Goal: Task Accomplishment & Management: Manage account settings

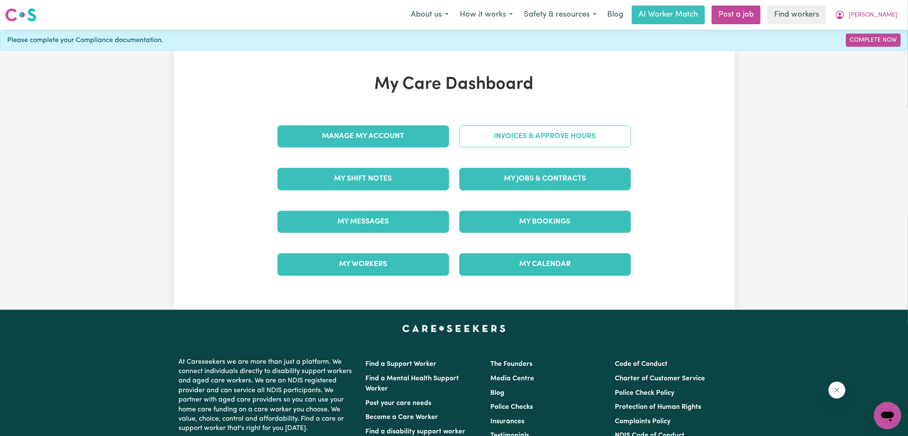
click at [504, 136] on link "Invoices & Approve Hours" at bounding box center [545, 136] width 172 height 22
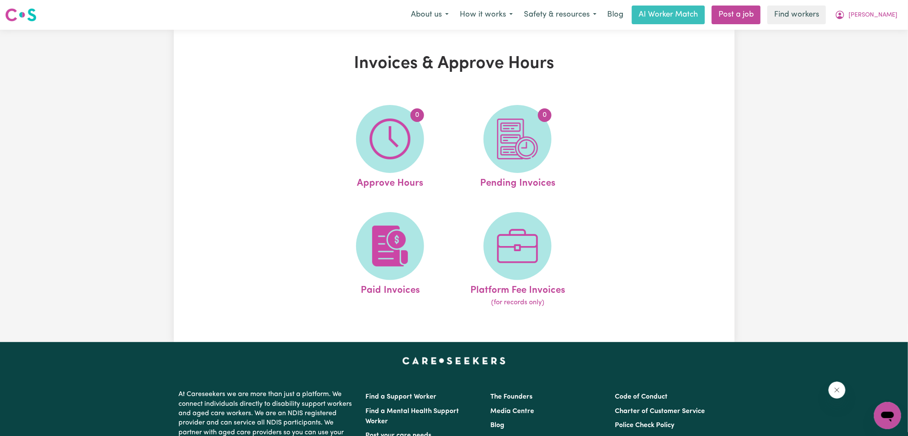
click at [418, 142] on span "0" at bounding box center [390, 139] width 68 height 68
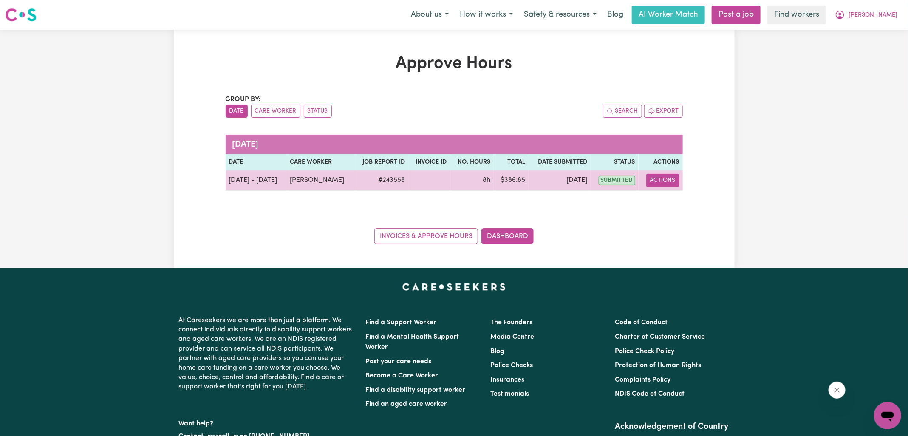
click at [664, 178] on button "Actions" at bounding box center [662, 180] width 33 height 13
click at [677, 198] on link "View Job Report" at bounding box center [684, 199] width 73 height 17
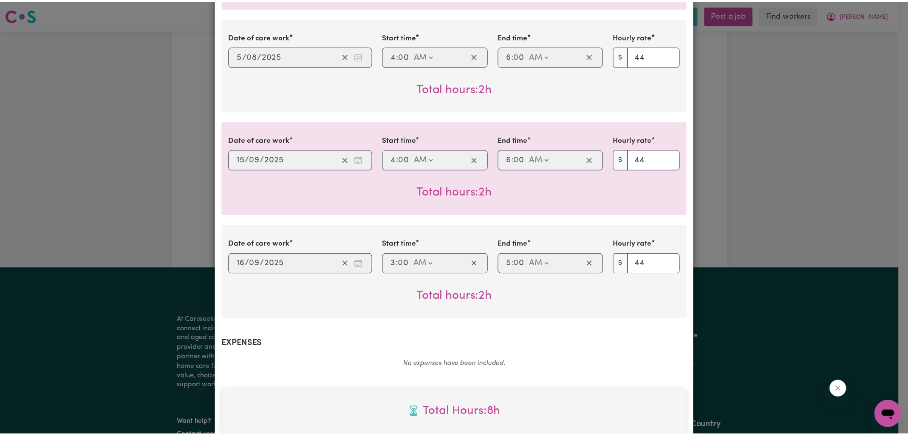
scroll to position [552, 0]
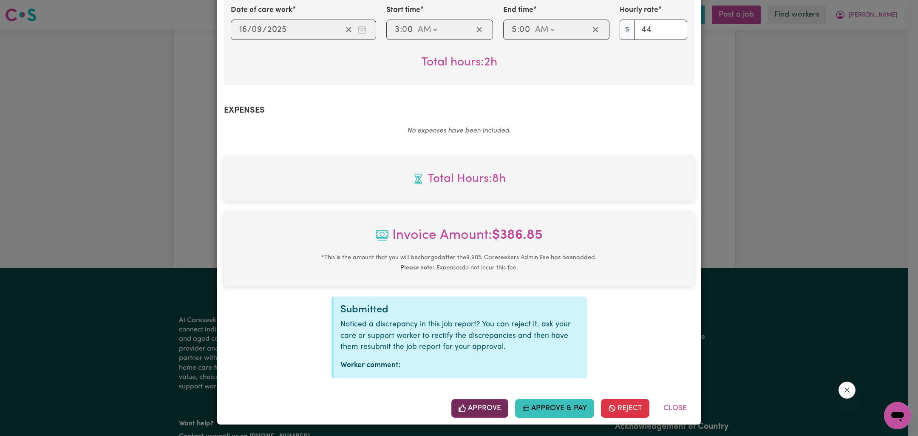
click at [481, 410] on button "Approve" at bounding box center [479, 408] width 57 height 19
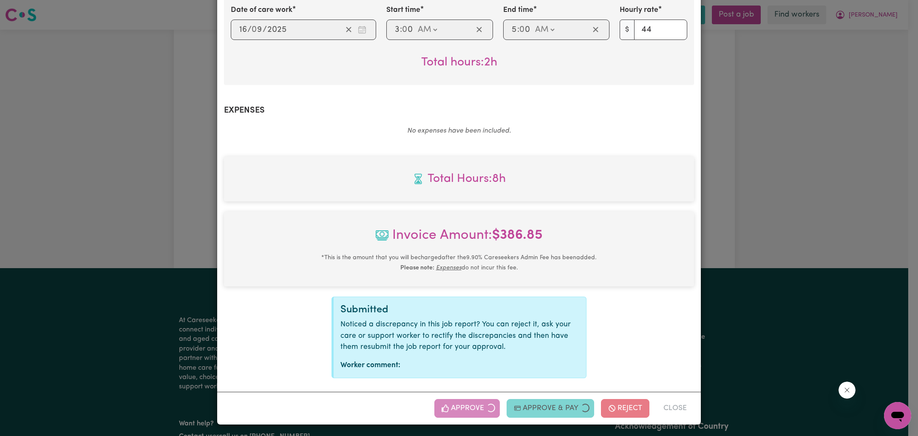
click at [773, 266] on div "Job Report # 243558 - [PERSON_NAME] Summary Job report # 243558 Client name: [P…" at bounding box center [459, 218] width 918 height 436
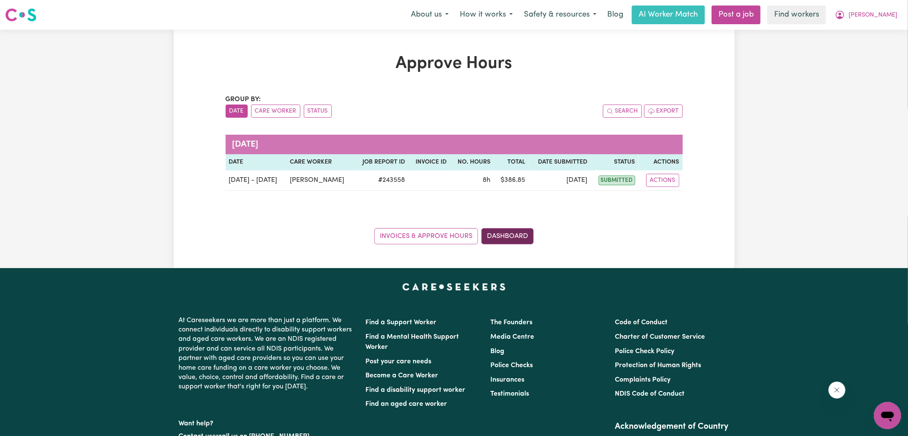
click at [518, 238] on link "Dashboard" at bounding box center [507, 236] width 52 height 16
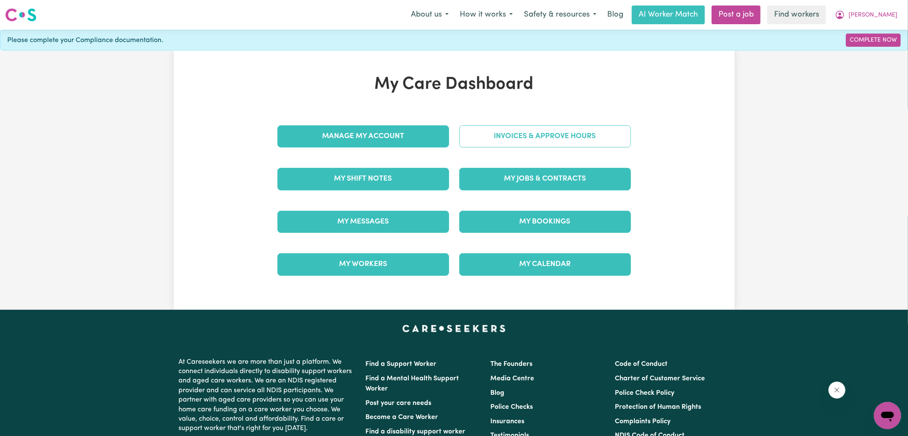
click at [517, 127] on link "Invoices & Approve Hours" at bounding box center [545, 136] width 172 height 22
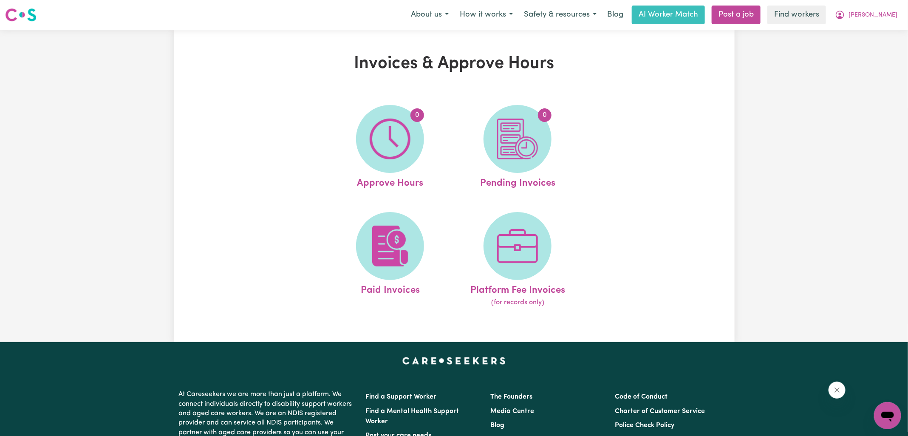
click at [517, 127] on img at bounding box center [517, 139] width 41 height 41
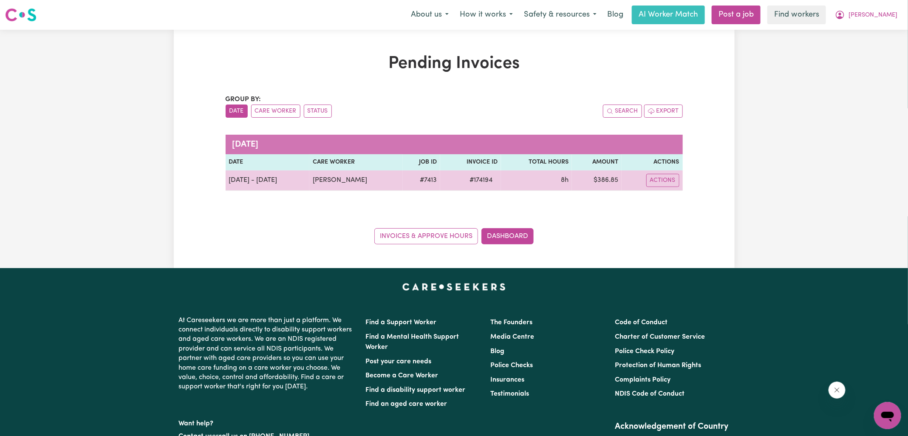
click at [477, 179] on span "# 174194" at bounding box center [480, 180] width 33 height 10
copy span "174194"
click at [606, 179] on td "$ 386.85" at bounding box center [597, 180] width 50 height 20
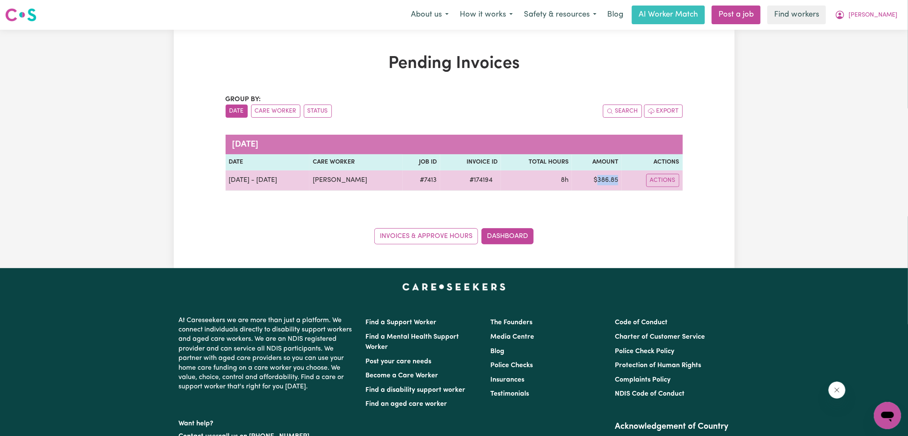
copy td "386.85"
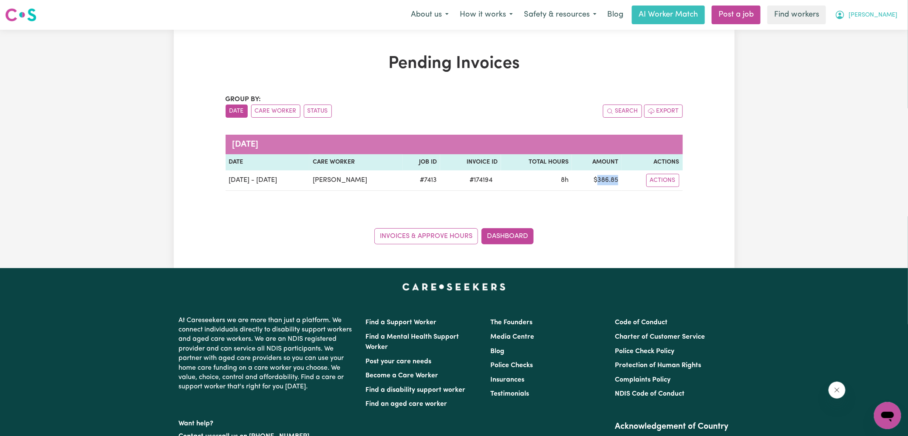
click at [875, 13] on button "[PERSON_NAME]" at bounding box center [866, 15] width 74 height 18
click at [855, 51] on link "Logout" at bounding box center [868, 49] width 67 height 16
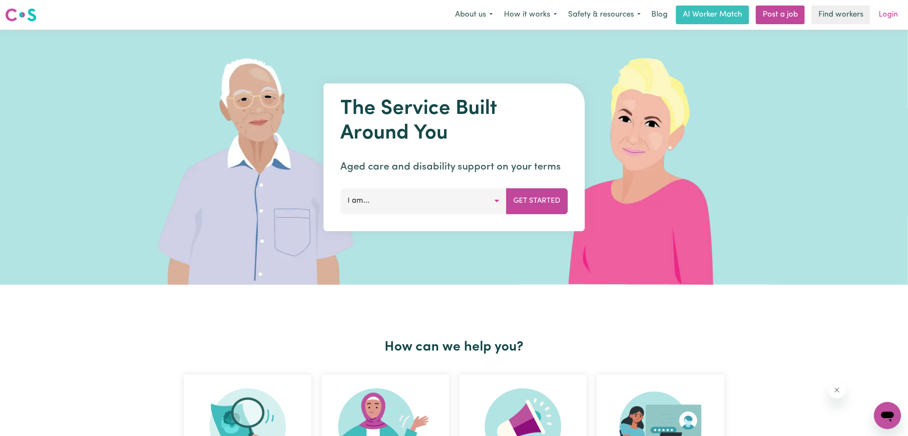
click at [882, 17] on link "Login" at bounding box center [888, 15] width 29 height 19
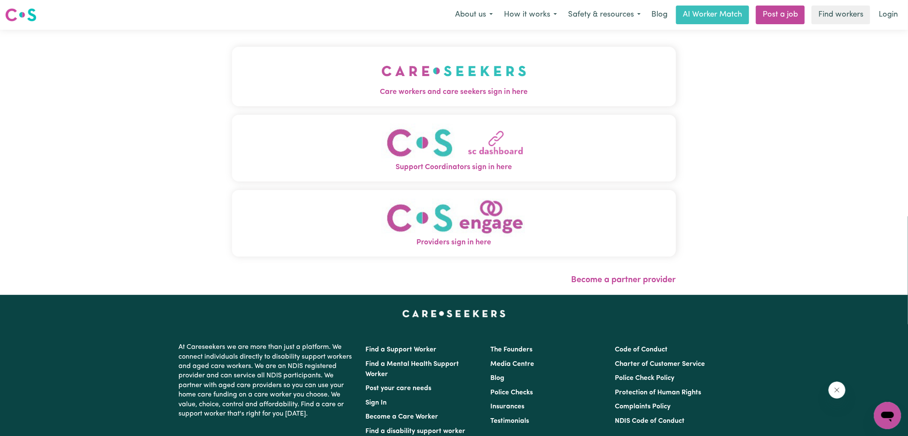
click at [376, 79] on button "Care workers and care seekers sign in here" at bounding box center [454, 76] width 444 height 59
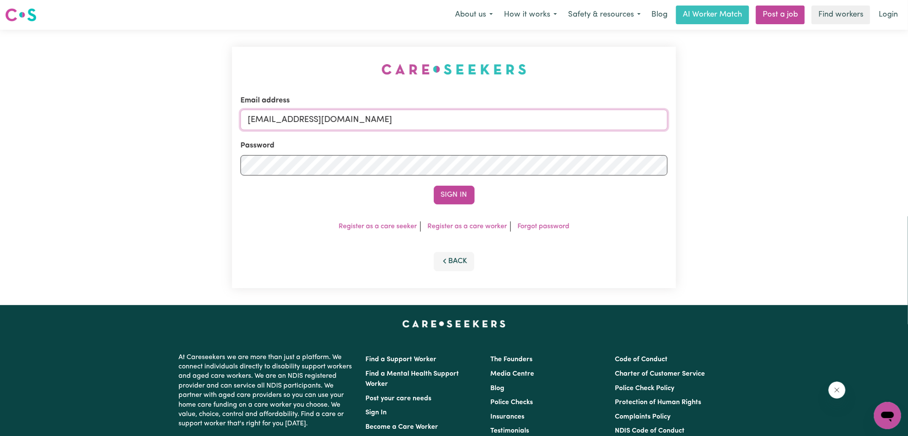
click at [593, 173] on form "Email address [EMAIL_ADDRESS][DOMAIN_NAME] Password Sign In" at bounding box center [454, 149] width 427 height 109
type input "[EMAIL_ADDRESS][DOMAIN_NAME]"
click at [434, 186] on button "Sign In" at bounding box center [454, 195] width 41 height 19
